Goal: Task Accomplishment & Management: Use online tool/utility

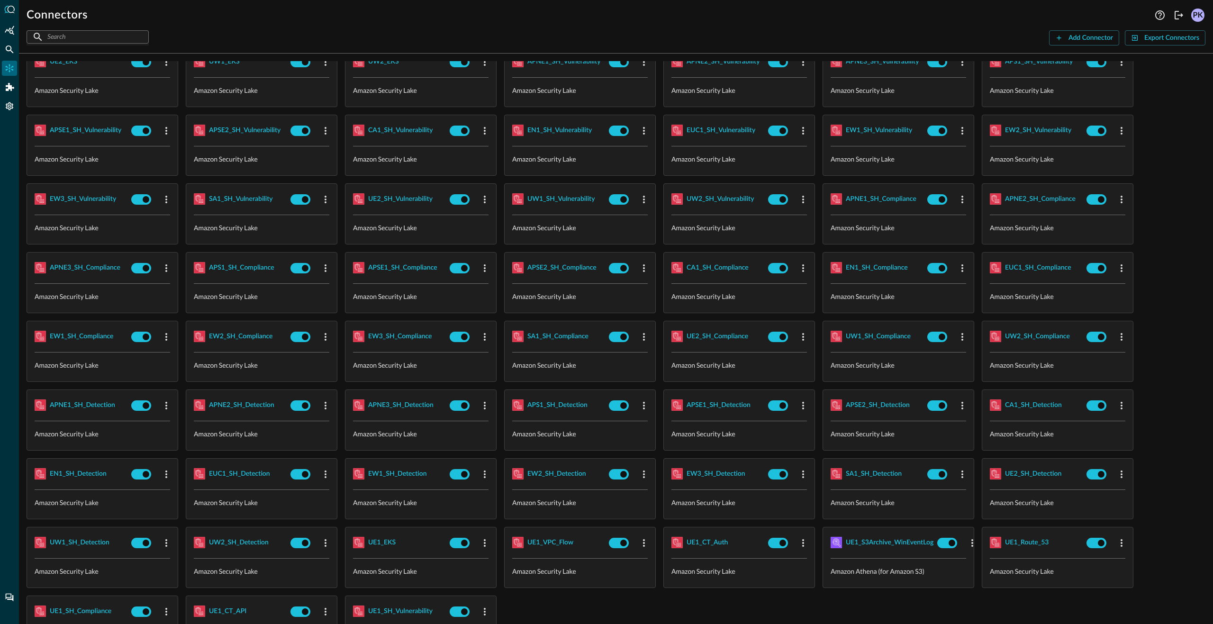
scroll to position [1184, 0]
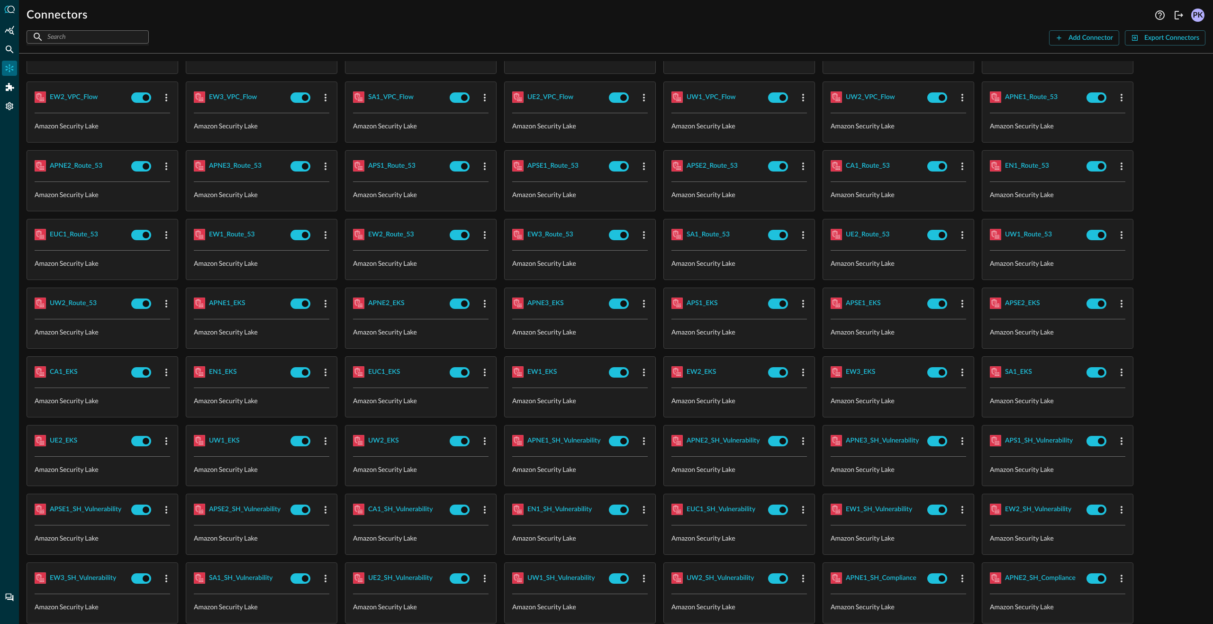
scroll to position [0, 0]
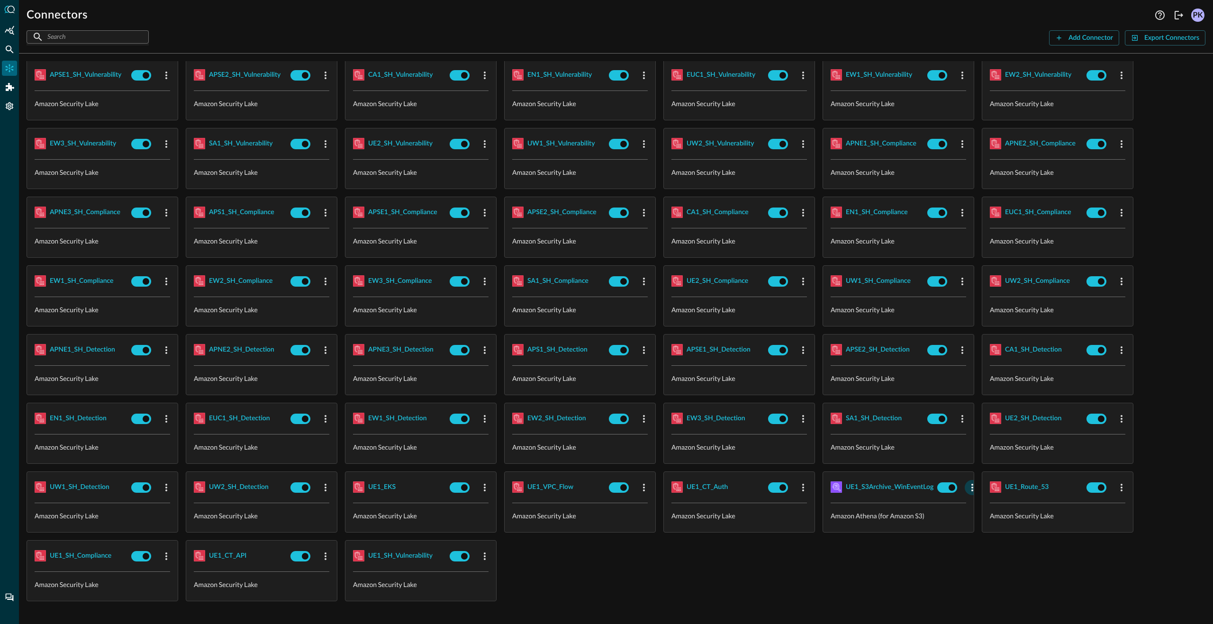
click at [971, 487] on icon "button" at bounding box center [971, 487] width 11 height 11
click at [909, 491] on div at bounding box center [606, 312] width 1213 height 624
click at [896, 485] on div "UE1_S3Archive_WinEventLog" at bounding box center [890, 487] width 88 height 12
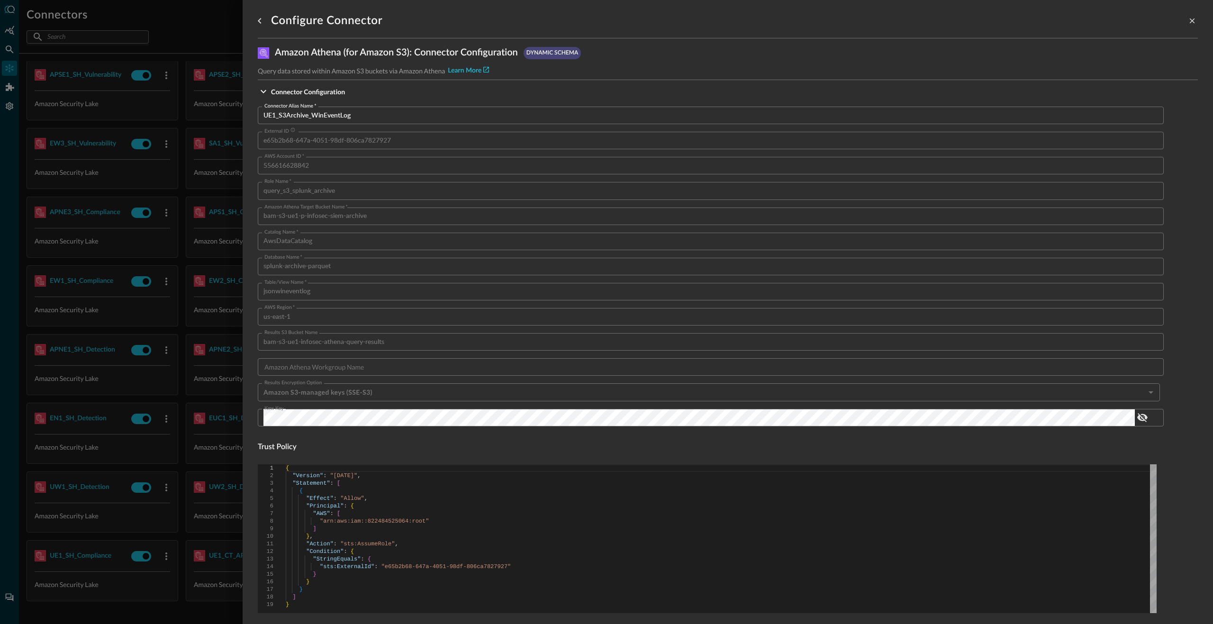
scroll to position [335, 0]
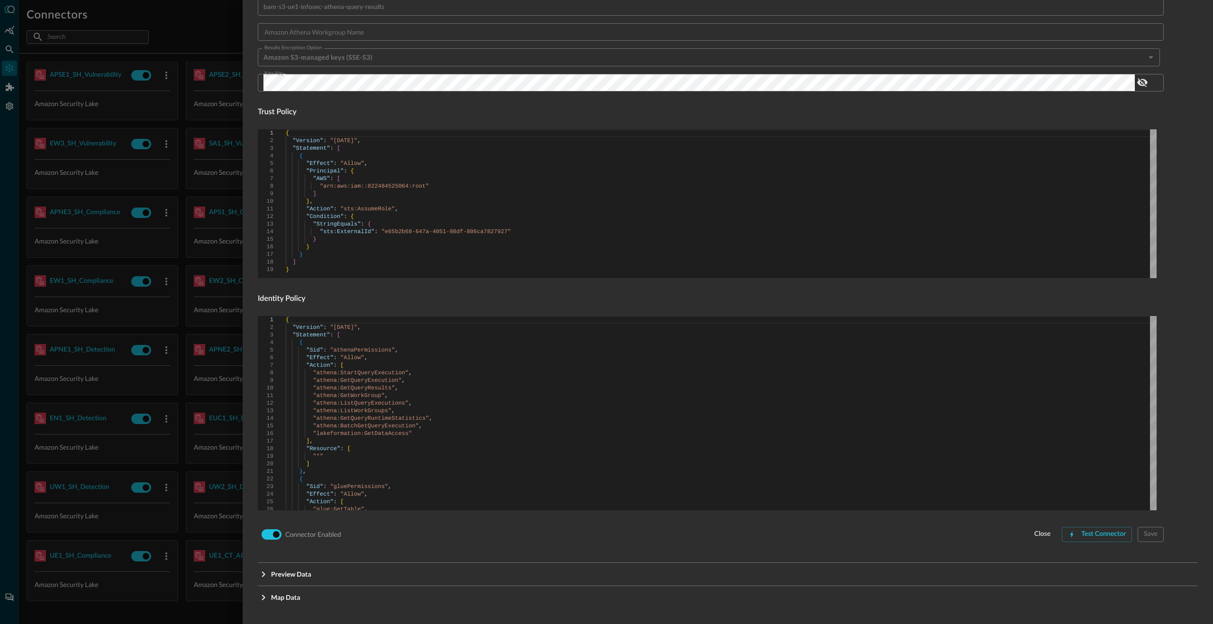
click at [1083, 530] on div "Test Connector" at bounding box center [1103, 534] width 45 height 12
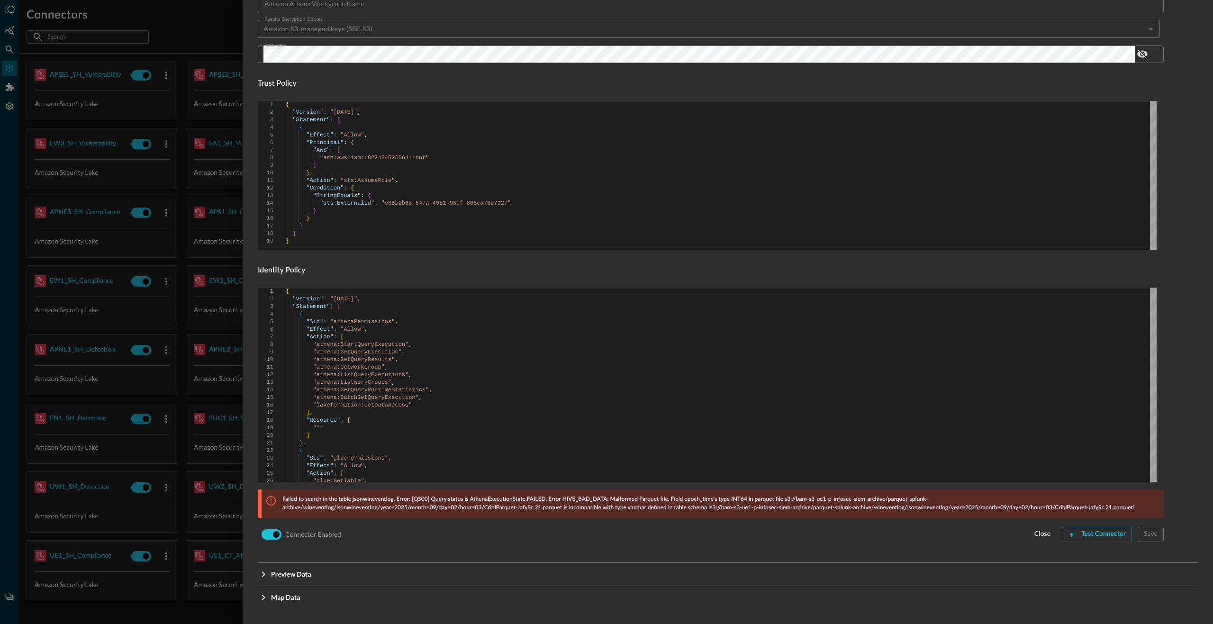
scroll to position [363, 0]
click at [1114, 537] on div "Test Connector" at bounding box center [1103, 534] width 45 height 12
click at [1101, 531] on div "Test Connector" at bounding box center [1103, 534] width 45 height 12
click at [818, 515] on div "Failed to search in the table jsonwineventlog. Error: [QS00] Query status is At…" at bounding box center [712, 503] width 902 height 28
click at [817, 507] on p "Failed to search in the table jsonwineventlog. Error: [QS00] Query status is At…" at bounding box center [719, 503] width 875 height 17
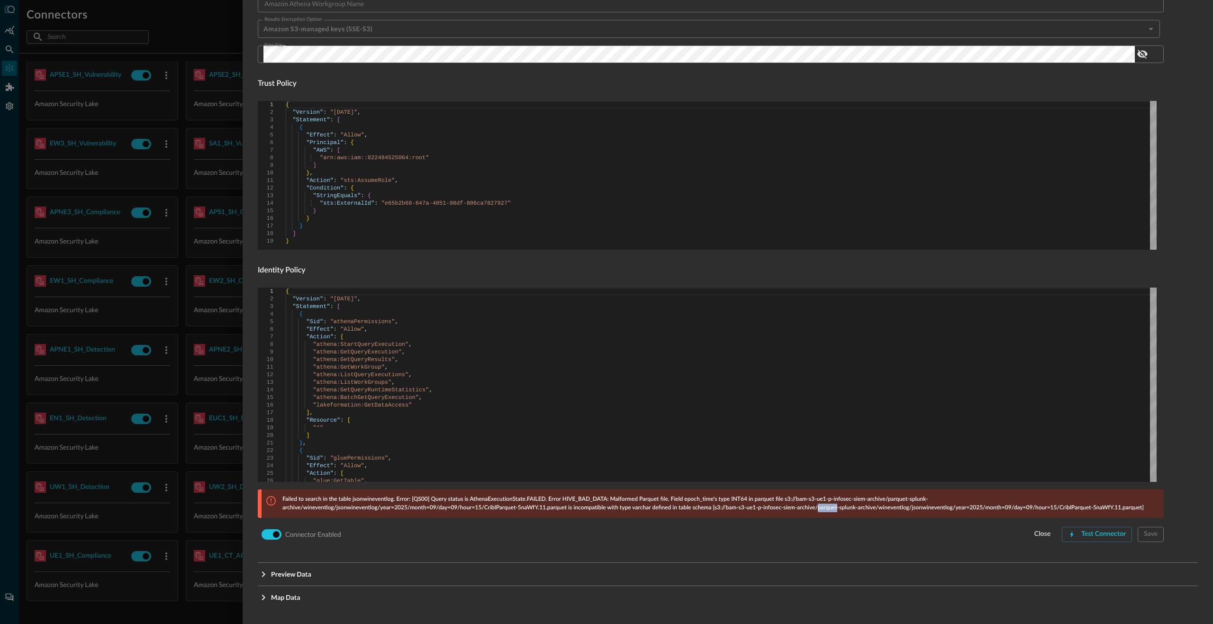
click at [817, 507] on p "Failed to search in the table jsonwineventlog. Error: [QS00] Query status is At…" at bounding box center [719, 503] width 875 height 17
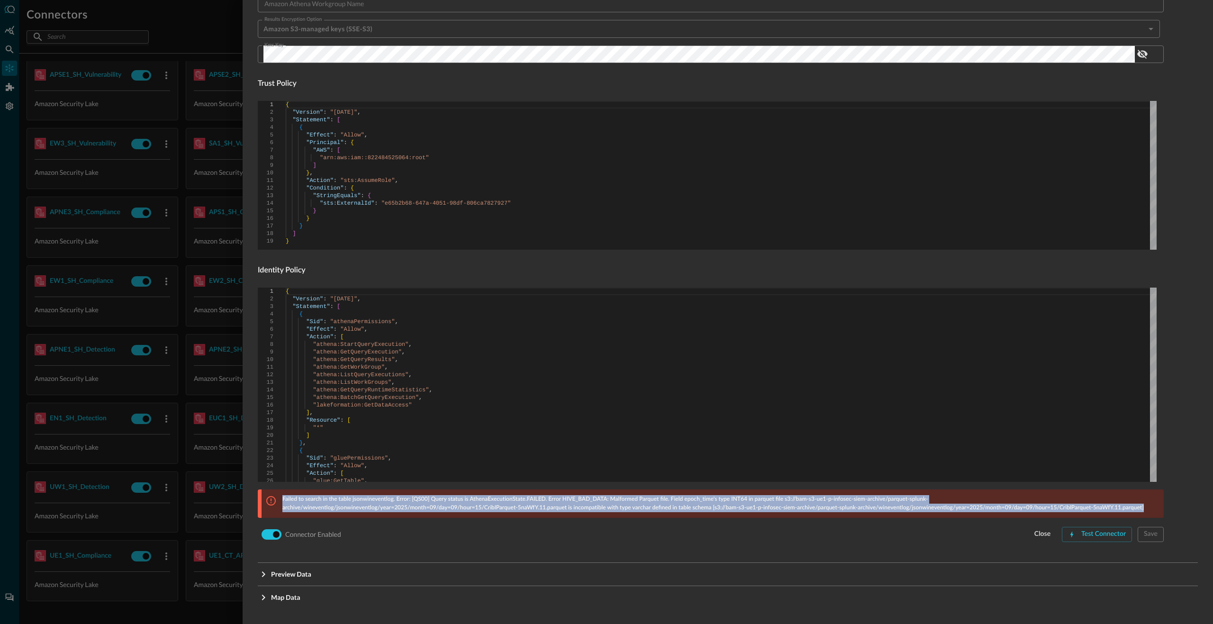
copy p "Failed to search in the table jsonwineventlog. Error: [QS00] Query status is At…"
click at [614, 528] on div "Connector Enabled close Test Connector Save" at bounding box center [711, 534] width 906 height 18
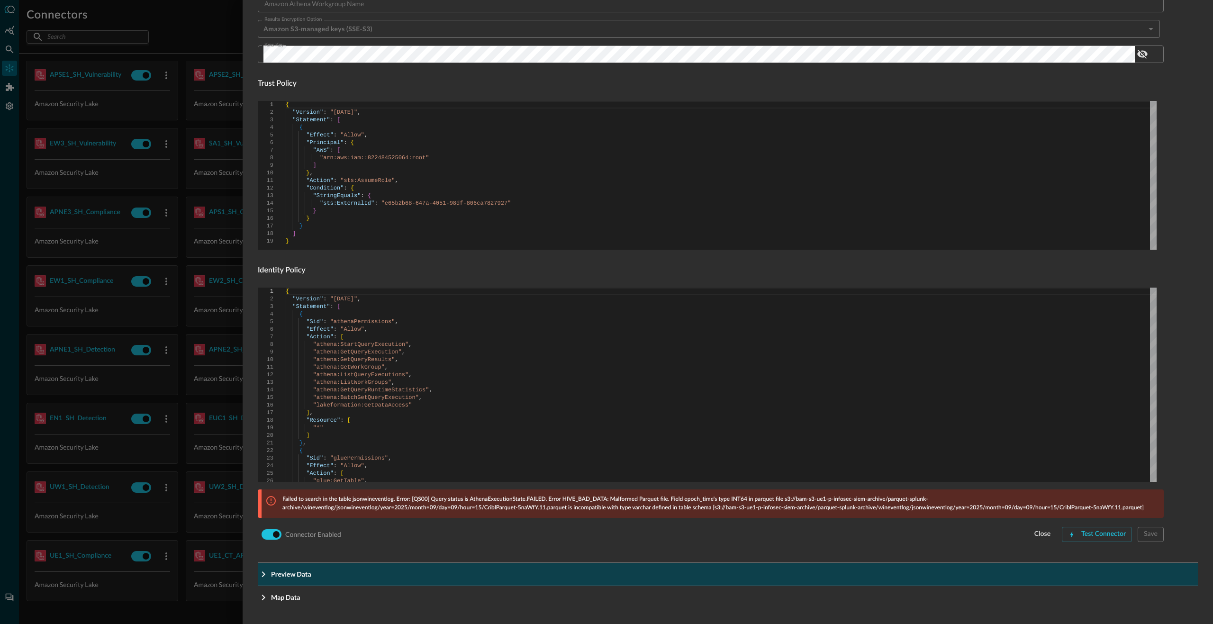
click at [306, 576] on p "Preview Data" at bounding box center [291, 574] width 40 height 10
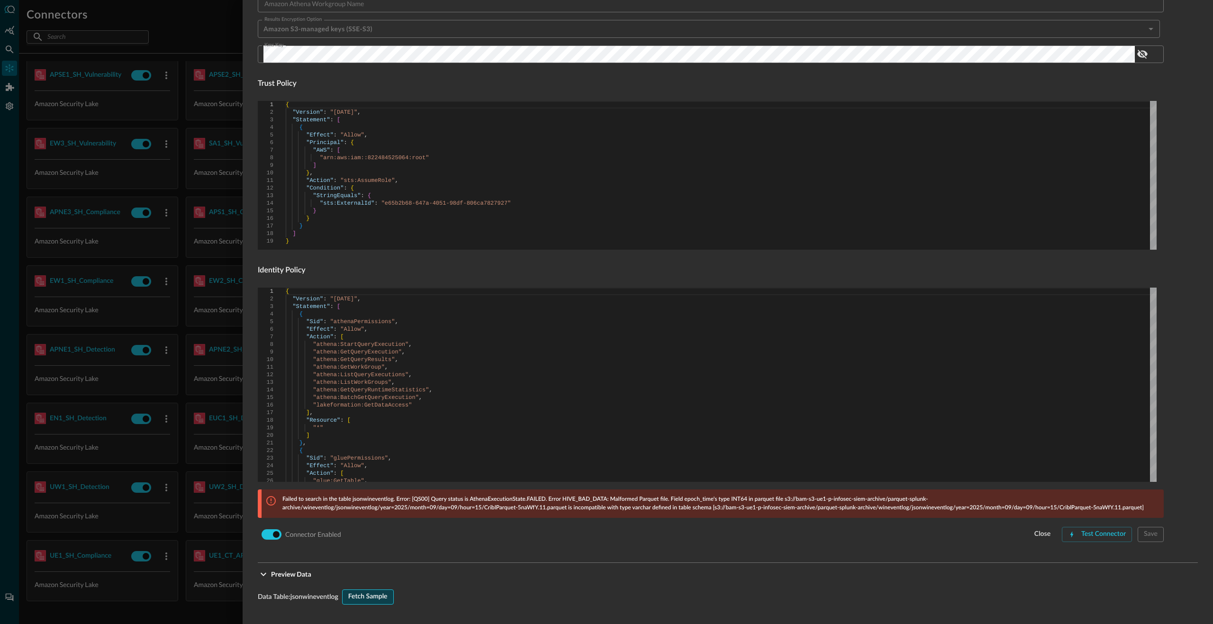
click at [379, 599] on div "Fetch Sample" at bounding box center [367, 597] width 39 height 12
